Goal: Register for event/course

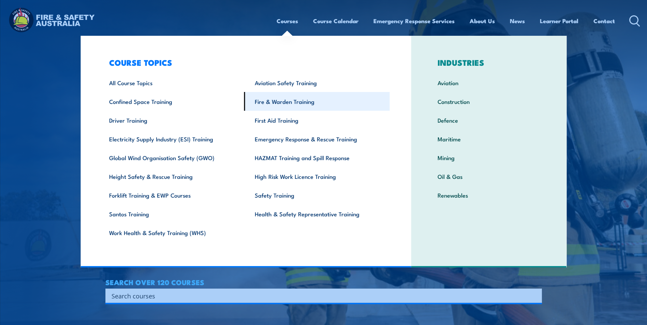
click at [288, 108] on link "Fire & Warden Training" at bounding box center [317, 101] width 146 height 19
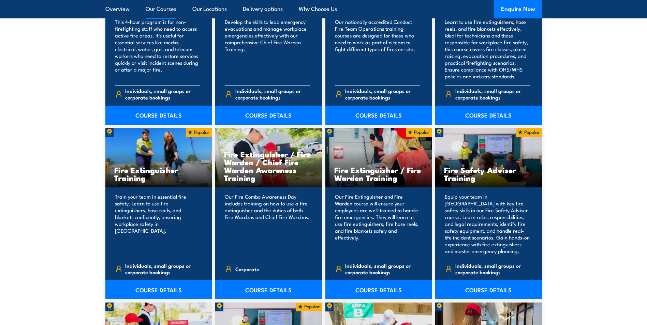
scroll to position [648, 0]
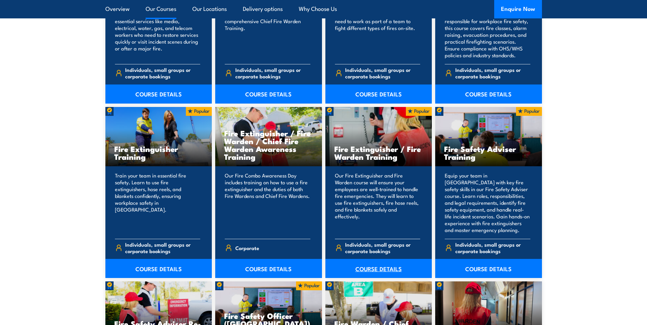
click at [372, 268] on link "COURSE DETAILS" at bounding box center [378, 268] width 107 height 19
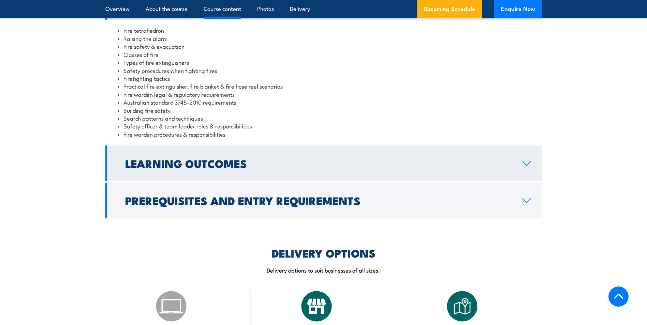
scroll to position [614, 0]
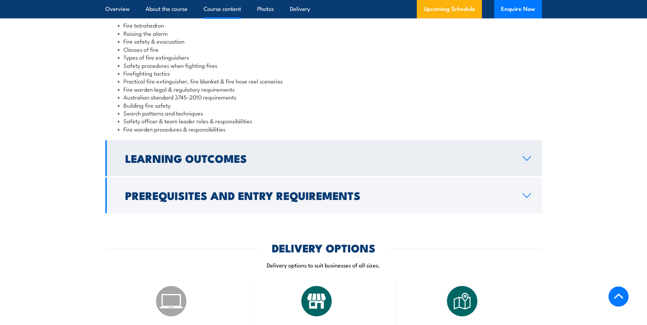
click at [324, 164] on link "Learning Outcomes" at bounding box center [323, 159] width 437 height 36
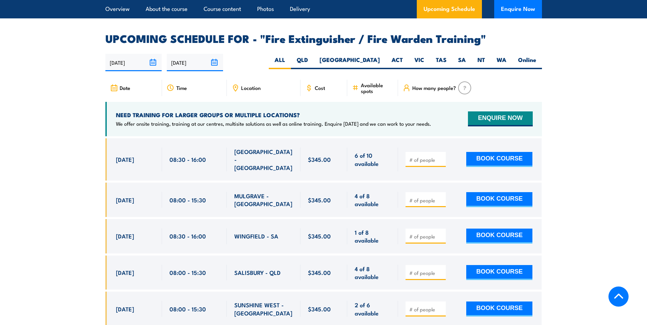
scroll to position [1023, 0]
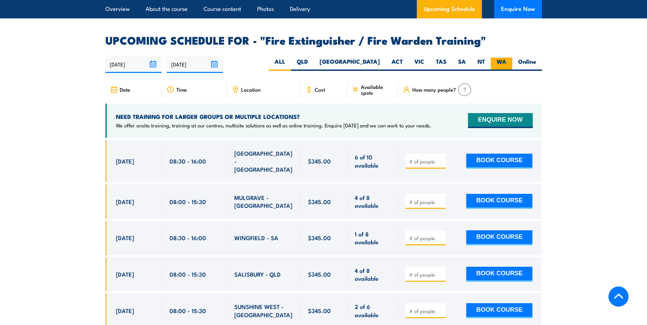
click at [499, 58] on label "WA" at bounding box center [501, 64] width 21 height 13
click at [507, 58] on input "WA" at bounding box center [509, 60] width 4 height 4
radio input "true"
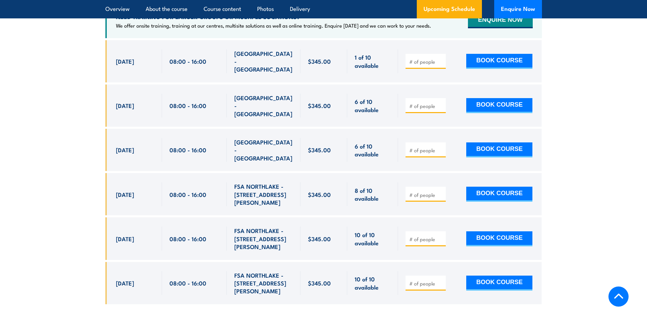
scroll to position [1154, 0]
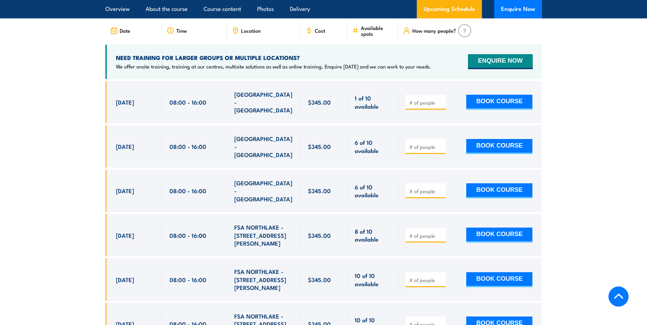
click at [95, 88] on section "UPCOMING SCHEDULE FOR - "Fire Extinguisher / Fire Warden Training" 24/09/2025 2…" at bounding box center [323, 166] width 647 height 380
